Goal: Task Accomplishment & Management: Manage account settings

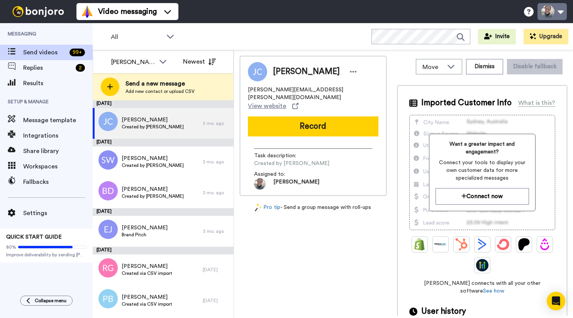
click at [564, 9] on button at bounding box center [551, 11] width 29 height 17
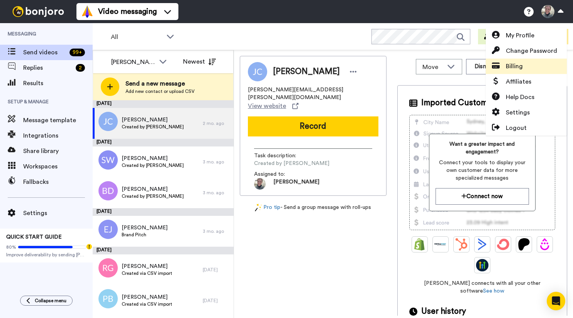
click at [521, 69] on span "Billing" at bounding box center [513, 66] width 17 height 9
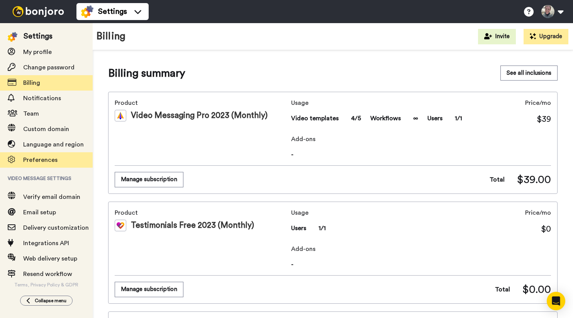
scroll to position [19, 0]
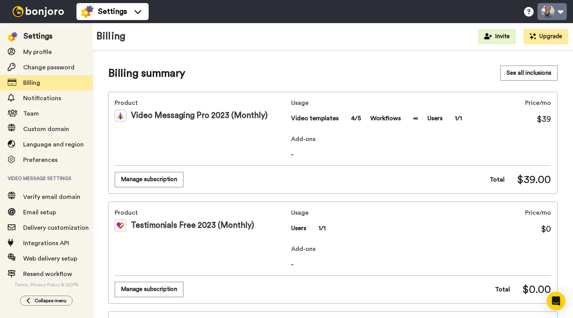
click at [558, 14] on button at bounding box center [551, 11] width 29 height 17
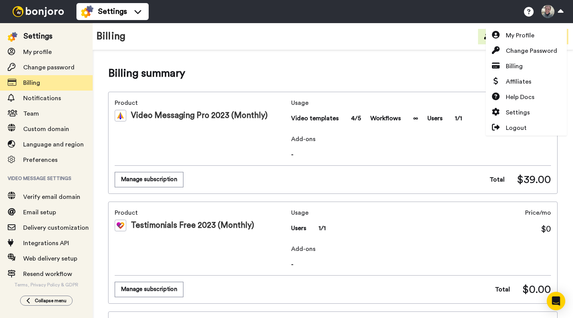
click at [214, 166] on div "Product Video Messaging Pro 2023 (Monthly) Usage Video templates 4/5 Workflows …" at bounding box center [332, 143] width 449 height 102
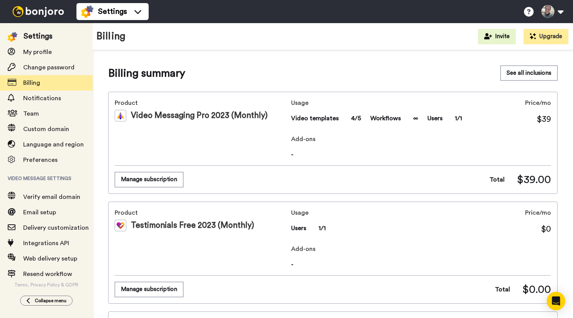
scroll to position [12, 0]
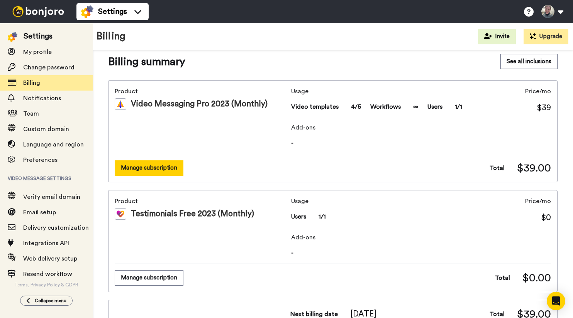
click at [168, 172] on button "Manage subscription" at bounding box center [149, 168] width 69 height 15
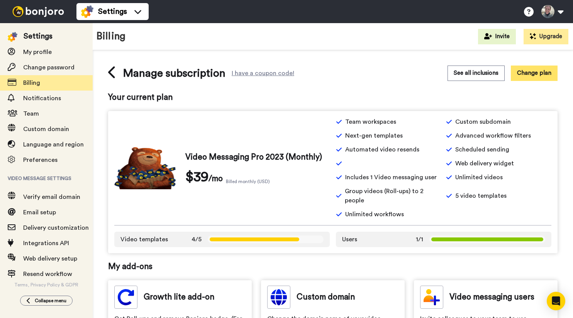
click at [527, 71] on button "Change plan" at bounding box center [533, 73] width 47 height 15
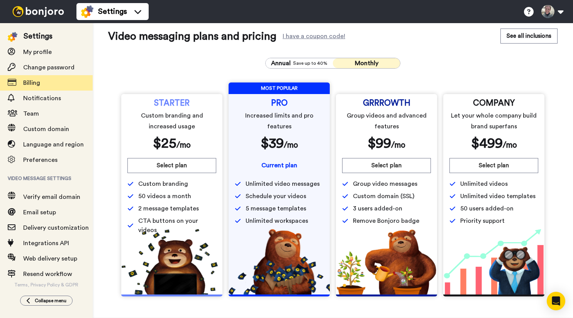
scroll to position [10, 0]
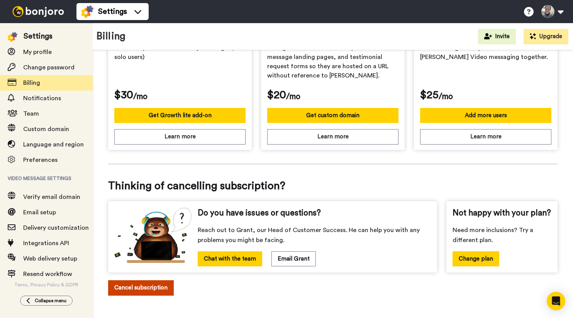
scroll to position [282, 0]
click at [150, 288] on button "Cancel subscription" at bounding box center [141, 287] width 66 height 15
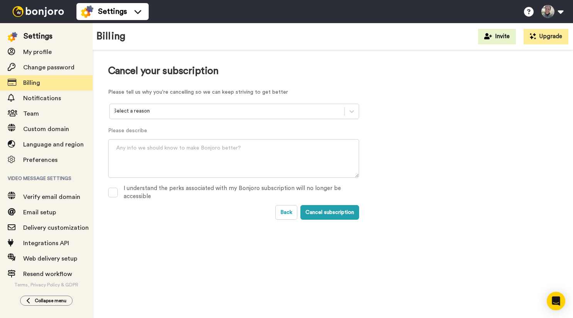
click at [213, 111] on div at bounding box center [226, 111] width 227 height 9
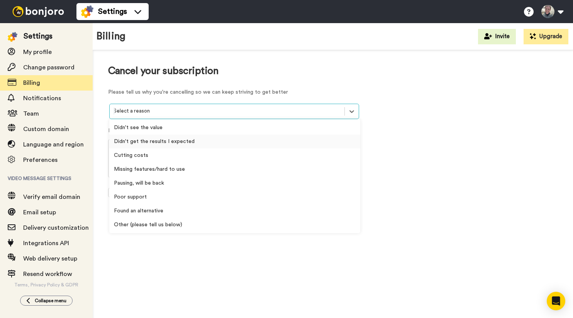
click at [149, 144] on div "Didn't get the results I expected" at bounding box center [234, 142] width 251 height 14
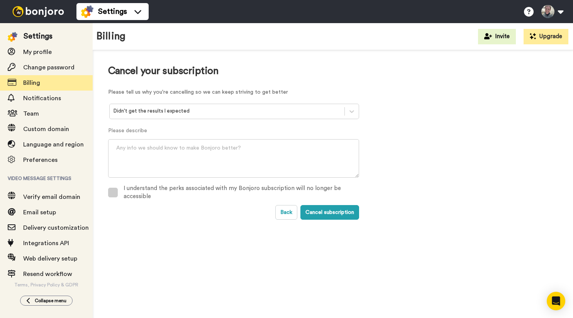
click at [112, 192] on span at bounding box center [113, 193] width 10 height 10
click at [314, 211] on button "Cancel subscription" at bounding box center [329, 212] width 59 height 15
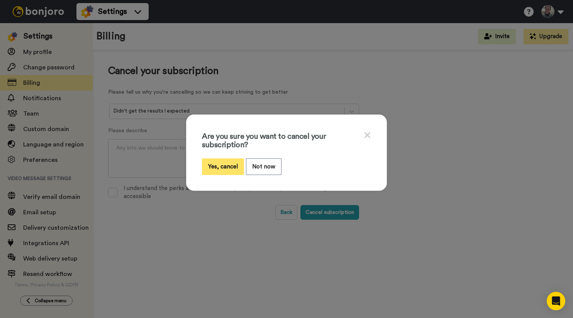
click at [226, 167] on button "Yes, cancel" at bounding box center [223, 167] width 42 height 17
